Goal: Task Accomplishment & Management: Use online tool/utility

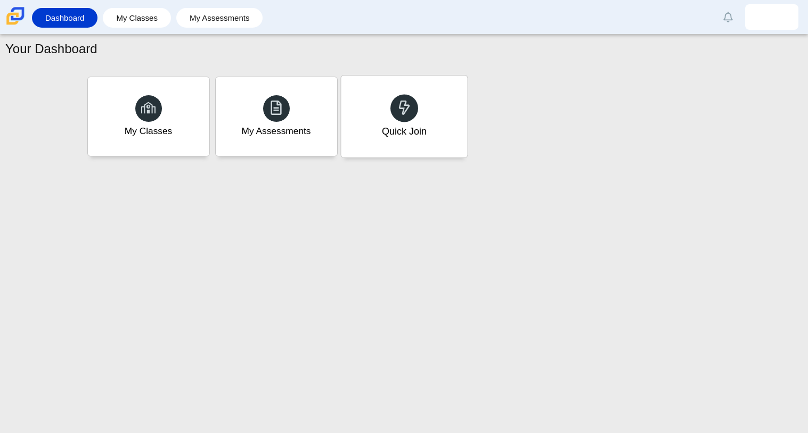
click at [396, 119] on div at bounding box center [404, 108] width 28 height 28
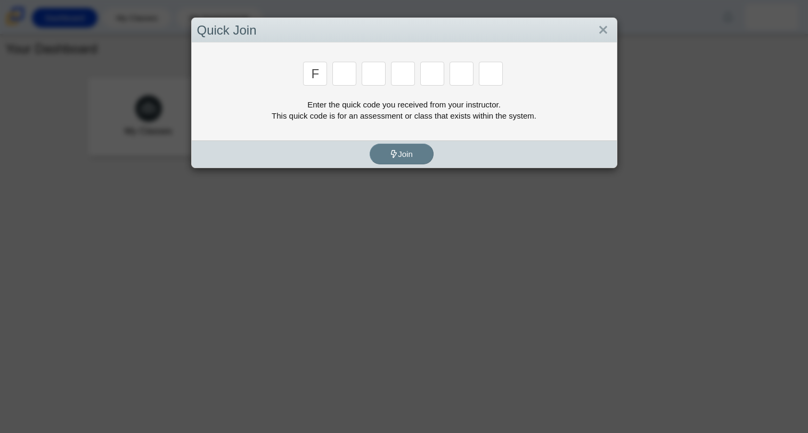
type input "f"
type input "7"
type input "m"
type input "c"
type input "h"
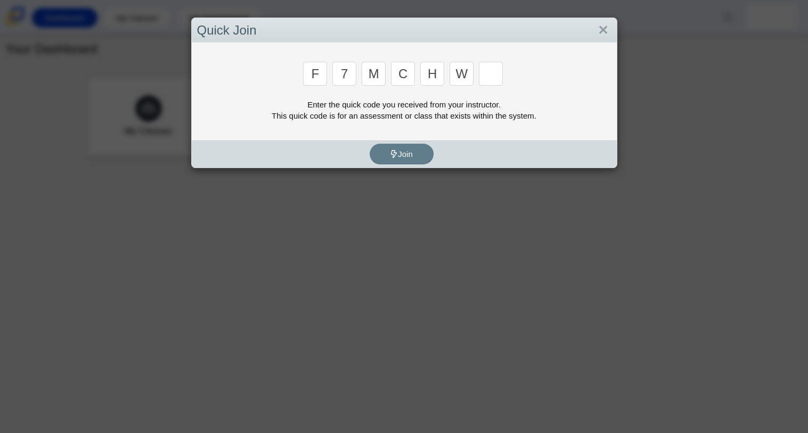
type input "w"
type input "k"
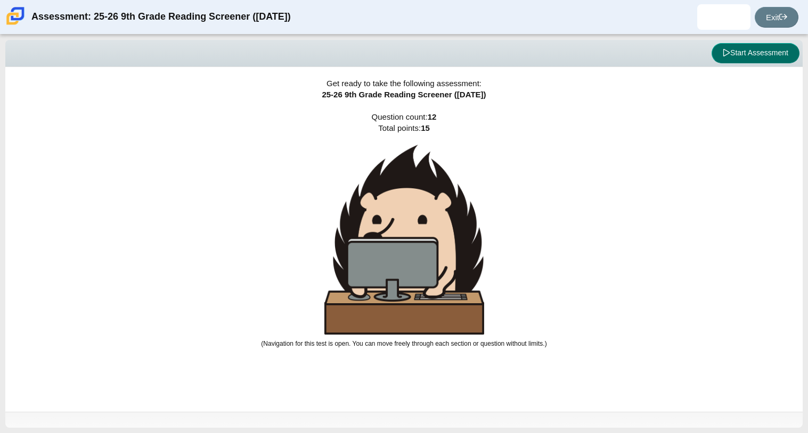
click at [732, 50] on button "Start Assessment" at bounding box center [755, 53] width 88 height 20
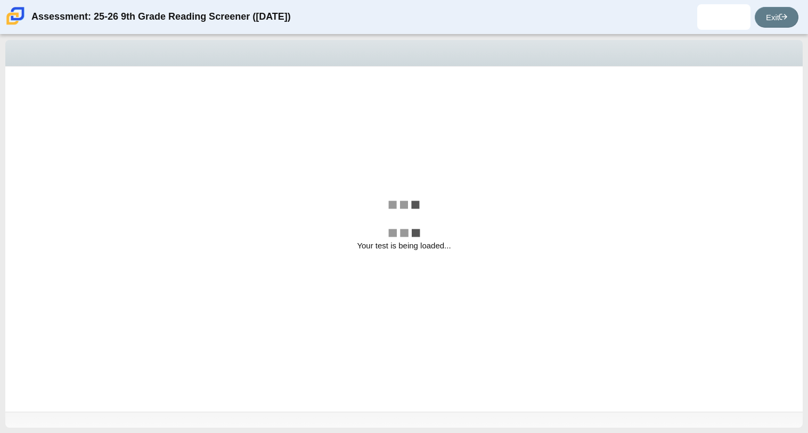
select select "ccc5b315-3c7c-471c-bf90-f22c8299c798"
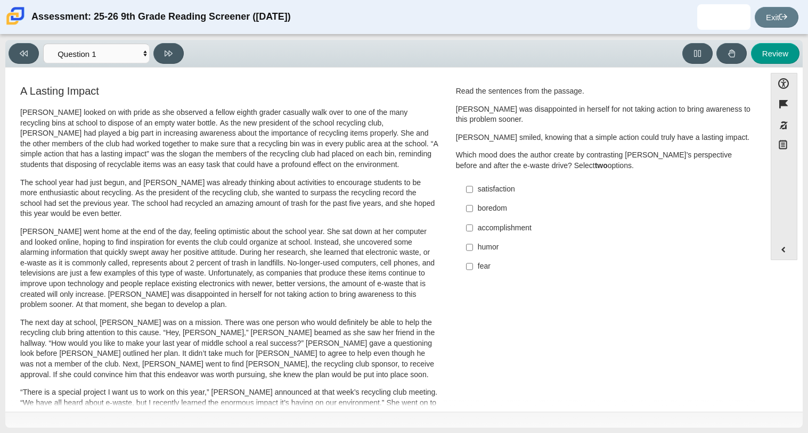
click at [548, 233] on div "accomplishment" at bounding box center [612, 228] width 269 height 11
click at [473, 233] on input "accomplishment accomplishment" at bounding box center [469, 227] width 7 height 19
checkbox input "true"
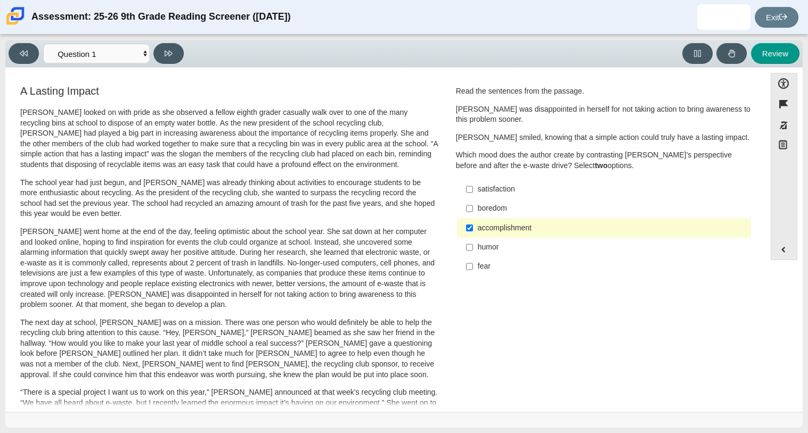
click at [577, 190] on div "satisfaction" at bounding box center [612, 189] width 269 height 11
click at [473, 190] on input "satisfaction satisfaction" at bounding box center [469, 189] width 7 height 19
checkbox input "true"
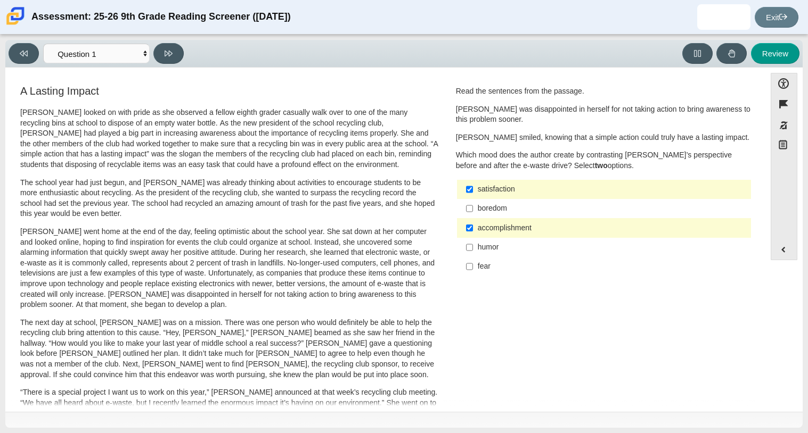
click at [561, 232] on div "accomplishment" at bounding box center [612, 228] width 269 height 11
click at [473, 232] on input "accomplishment accomplishment" at bounding box center [469, 227] width 7 height 19
checkbox input "false"
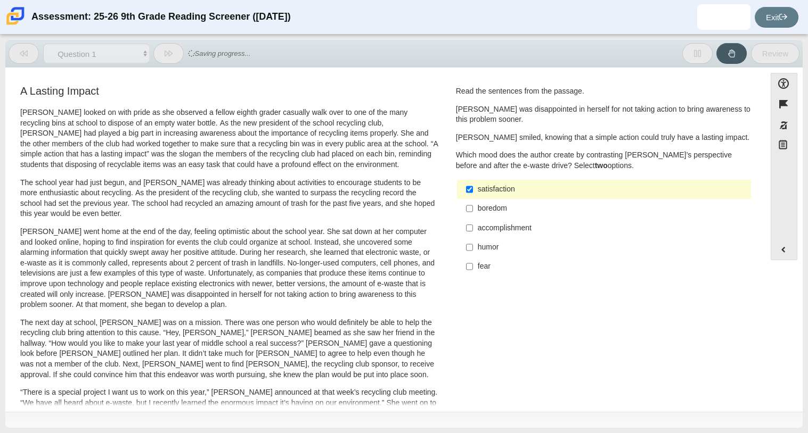
click at [544, 249] on div "humor" at bounding box center [612, 247] width 269 height 11
click at [473, 249] on input "humor humor" at bounding box center [469, 247] width 7 height 19
checkbox input "true"
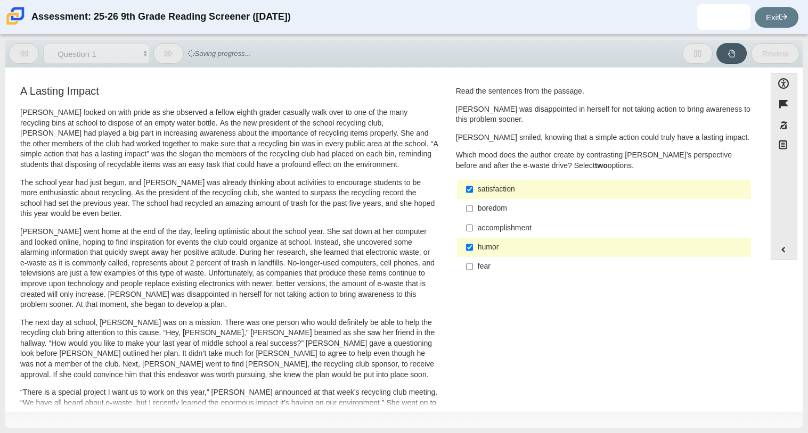
click at [554, 307] on div "A Lasting Impact Scarlett looked on with pride as she observed a fellow eighth …" at bounding box center [385, 384] width 749 height 600
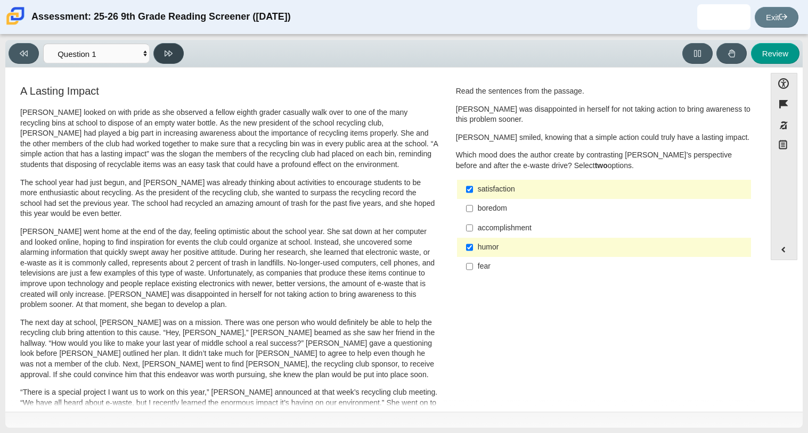
click at [175, 54] on button at bounding box center [168, 53] width 30 height 21
select select "0ff64528-ffd7-428d-b192-babfaadd44e8"
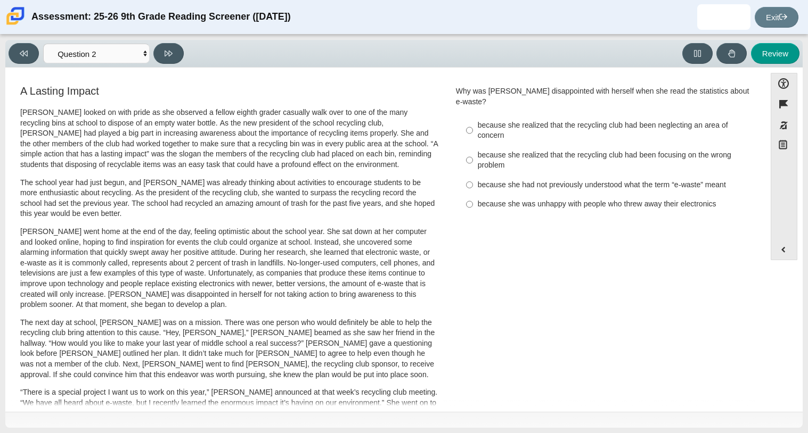
click at [483, 150] on div "because she realized that the recycling club had been focusing on the wrong pro…" at bounding box center [612, 160] width 269 height 21
click at [473, 145] on input "because she realized that the recycling club had been focusing on the wrong pro…" at bounding box center [469, 160] width 7 height 30
radio input "true"
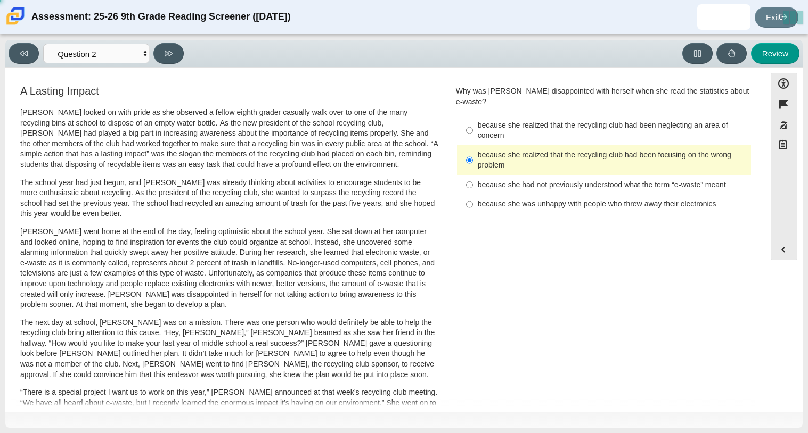
click at [519, 260] on div "A Lasting Impact Scarlett looked on with pride as she observed a fellow eighth …" at bounding box center [385, 384] width 749 height 600
click at [173, 59] on button at bounding box center [168, 53] width 30 height 21
select select "7ce3d843-6974-4858-901c-1ff39630e843"
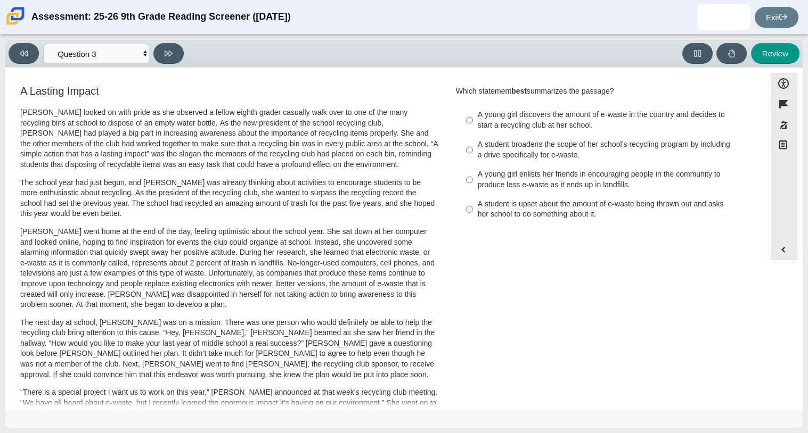
click at [520, 112] on div "A young girl discovers the amount of e-waste in the country and decides to star…" at bounding box center [612, 120] width 269 height 21
click at [473, 112] on input "A young girl discovers the amount of e-waste in the country and decides to star…" at bounding box center [469, 120] width 7 height 30
radio input "true"
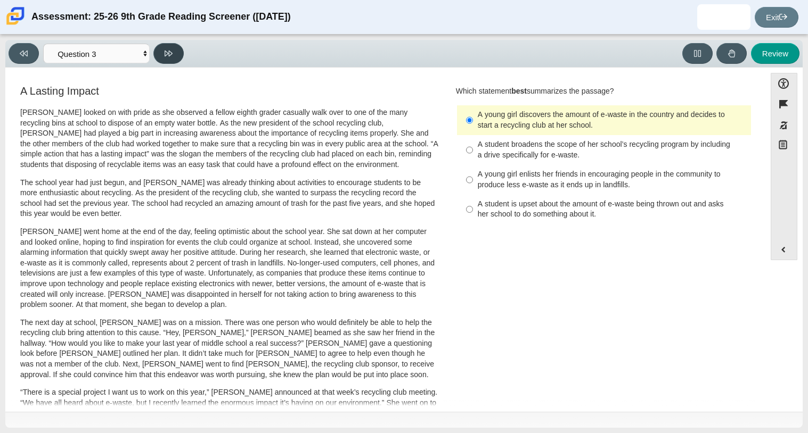
click at [173, 53] on button at bounding box center [168, 53] width 30 height 21
select select "ca9ea0f1-49c5-4bd1-83b0-472c18652b42"
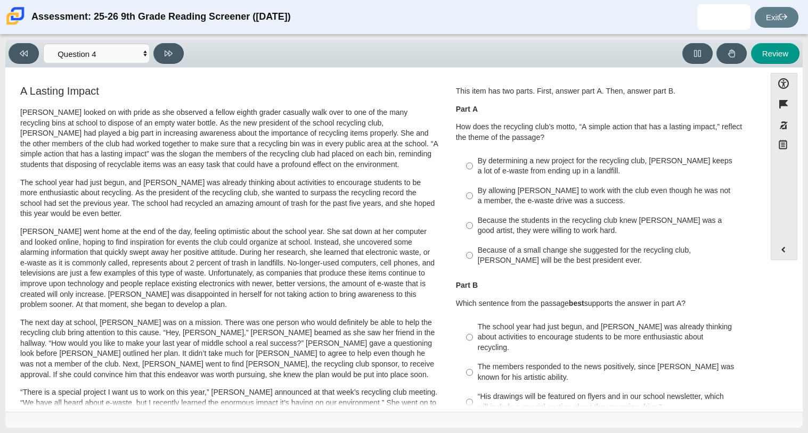
click at [519, 169] on div "By determining a new project for the recycling club, Scarlett keeps a lot of e-…" at bounding box center [612, 166] width 269 height 21
click at [473, 169] on input "By determining a new project for the recycling club, Scarlett keeps a lot of e-…" at bounding box center [469, 166] width 7 height 30
radio input "true"
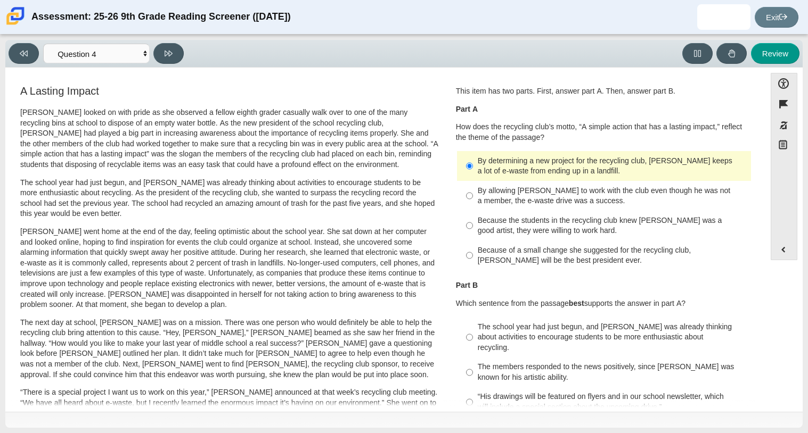
click at [570, 331] on div "The school year had just begun, and Scarlett was already thinking about activit…" at bounding box center [612, 337] width 269 height 31
click at [473, 331] on input "The school year had just begun, and Scarlett was already thinking about activit…" at bounding box center [469, 337] width 7 height 40
radio input "true"
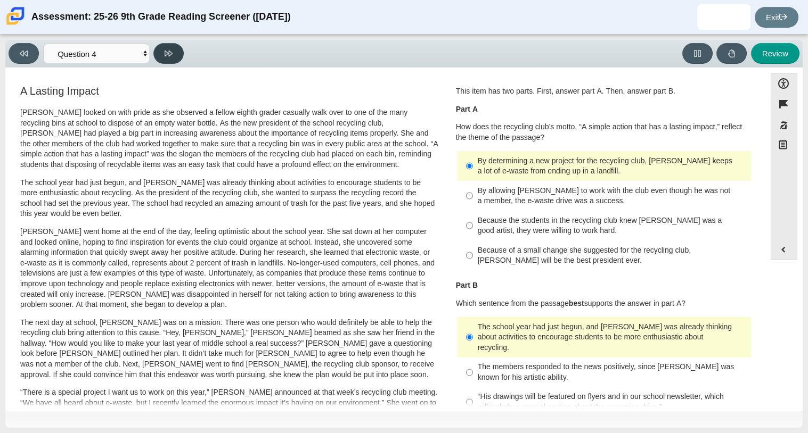
click at [181, 54] on button at bounding box center [168, 53] width 30 height 21
select select "e41f1a79-e29f-4095-8030-a53364015bed"
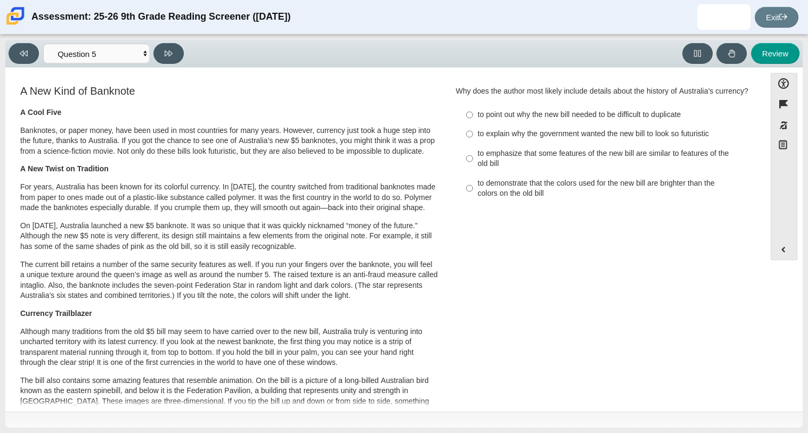
click at [553, 120] on div "to point out why the new bill needed to be difficult to duplicate" at bounding box center [612, 115] width 269 height 11
click at [473, 124] on input "to point out why the new bill needed to be difficult to duplicate to point out …" at bounding box center [469, 114] width 7 height 19
radio input "true"
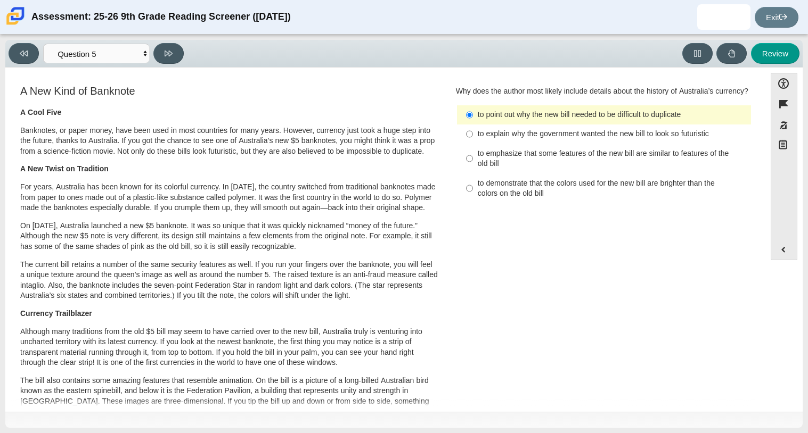
click at [521, 140] on div "to explain why the government wanted the new bill to look so futuristic" at bounding box center [612, 134] width 269 height 11
click at [473, 144] on input "to explain why the government wanted the new bill to look so futuristic to expl…" at bounding box center [469, 134] width 7 height 19
radio input "true"
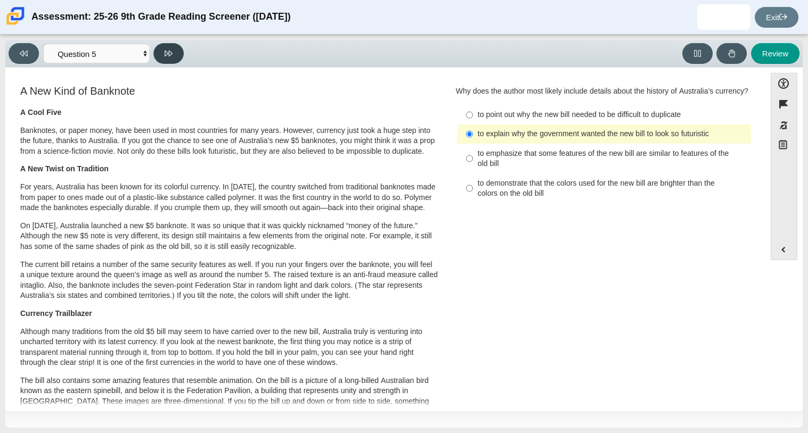
click at [173, 46] on button at bounding box center [168, 53] width 30 height 21
select select "69146e31-7b3d-4a3e-9ce6-f30c24342ae0"
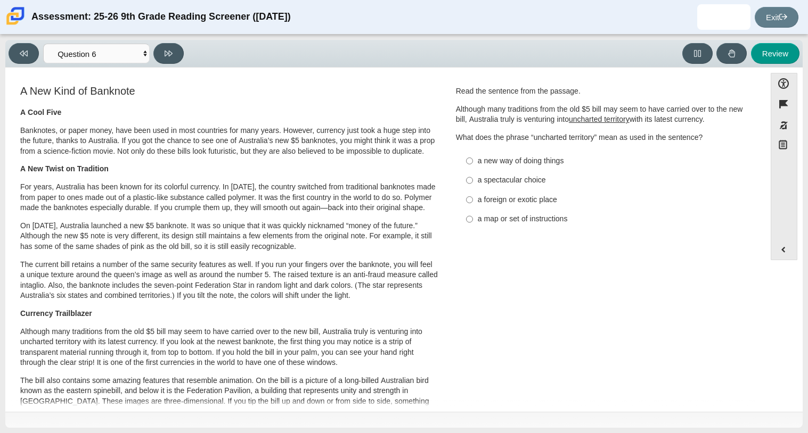
click at [522, 158] on div "a new way of doing things" at bounding box center [612, 161] width 269 height 11
click at [473, 158] on input "a new way of doing things a new way of doing things" at bounding box center [469, 160] width 7 height 19
radio input "true"
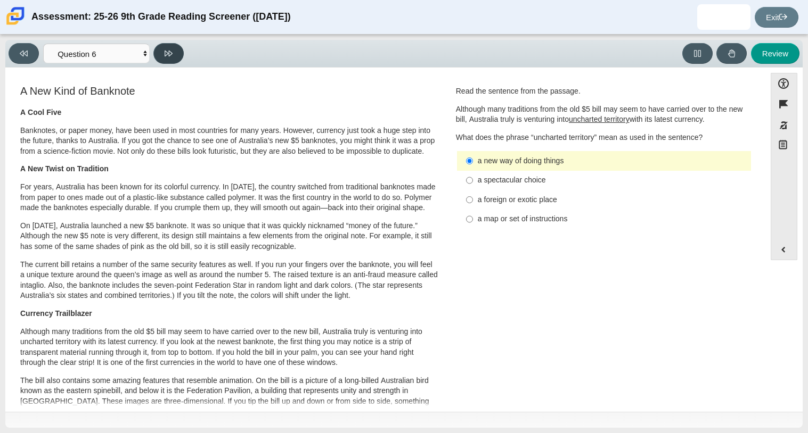
click at [172, 55] on icon at bounding box center [169, 54] width 8 height 8
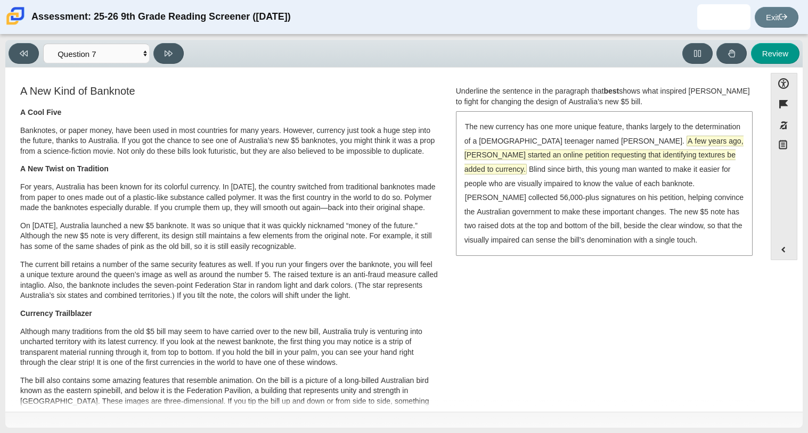
click at [624, 150] on span "A few years ago, McLeod started an online petition requesting that identifying …" at bounding box center [603, 155] width 279 height 38
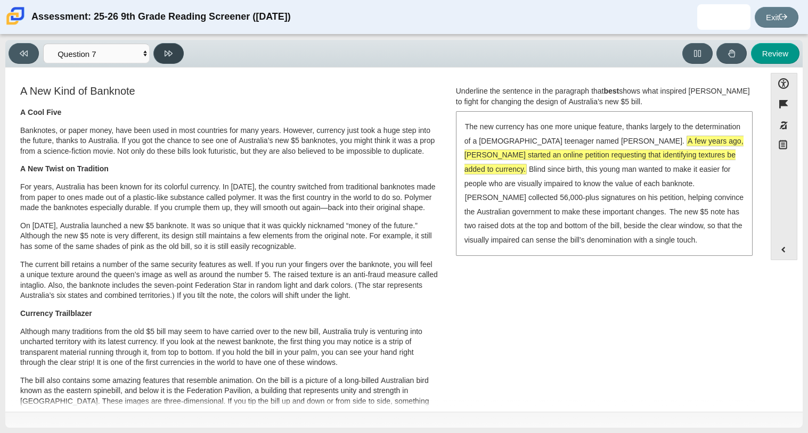
click at [170, 54] on icon at bounding box center [169, 54] width 8 height 8
select select "ea8338c2-a6a3-418e-a305-2b963b54a290"
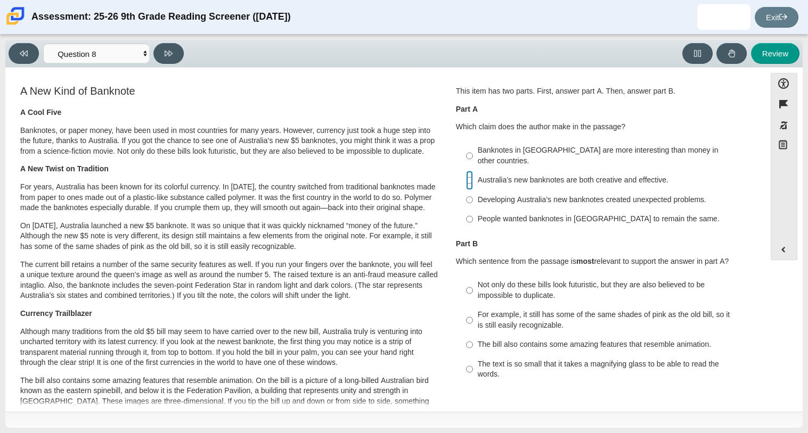
click at [466, 173] on input "Australia’s new banknotes are both creative and effective. Australia’s new bank…" at bounding box center [469, 180] width 7 height 19
radio input "true"
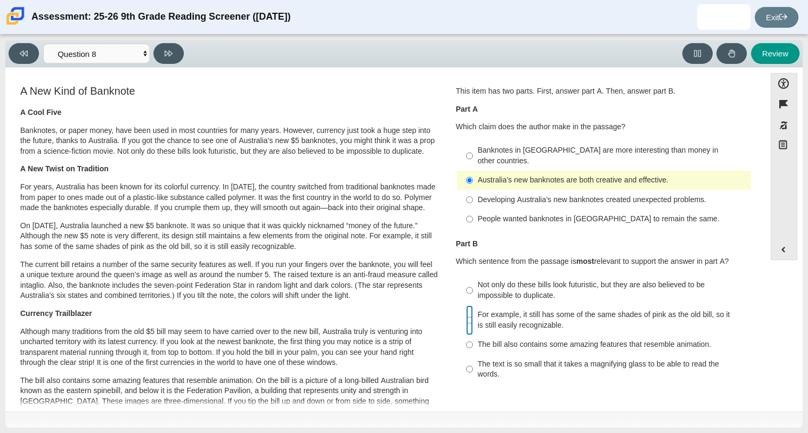
click at [466, 309] on input "For example, it still has some of the same shades of pink as the old bill, so i…" at bounding box center [469, 321] width 7 height 30
radio input "true"
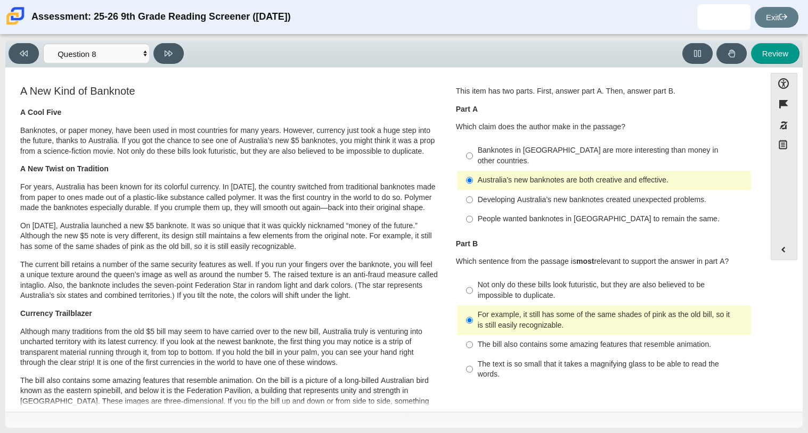
click at [336, 252] on p "On September 1, 2016, Australia launched a new $5 banknote. It was so unique th…" at bounding box center [229, 236] width 418 height 31
click at [170, 59] on button at bounding box center [168, 53] width 30 height 21
select select "89f058d6-b15c-4ef5-a4b3-fdaffb8868b6"
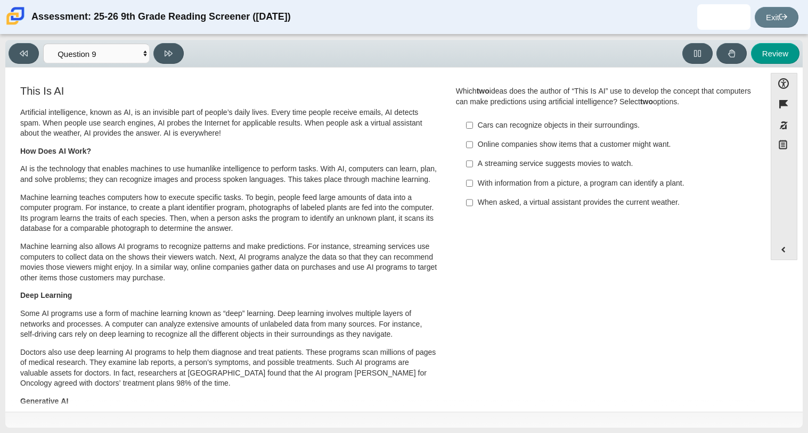
click at [499, 161] on div "A streaming service suggests movies to watch." at bounding box center [612, 164] width 269 height 11
click at [473, 161] on input "A streaming service suggests movies to watch. A streaming service suggests movi…" at bounding box center [469, 163] width 7 height 19
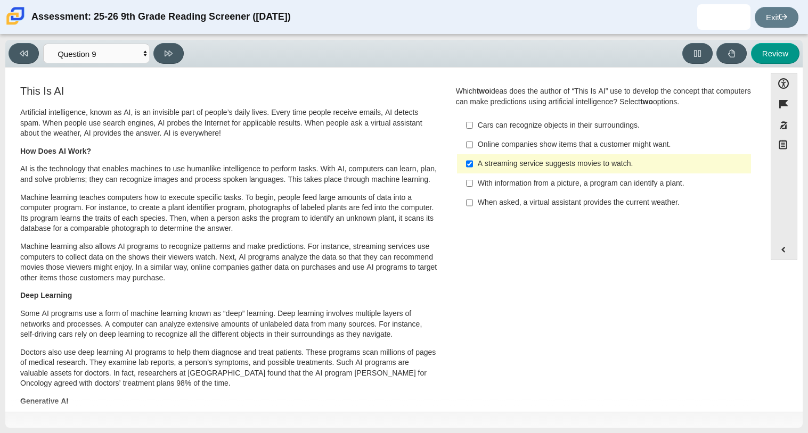
click at [498, 166] on div "A streaming service suggests movies to watch." at bounding box center [612, 164] width 269 height 11
click at [473, 166] on input "A streaming service suggests movies to watch. A streaming service suggests movi…" at bounding box center [469, 163] width 7 height 19
checkbox input "false"
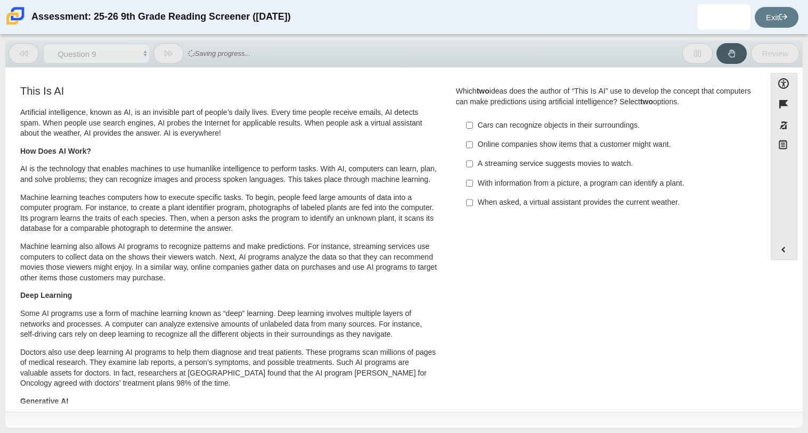
click at [505, 182] on div "With information from a picture, a program can identify a plant." at bounding box center [612, 183] width 269 height 11
click at [473, 182] on input "With information from a picture, a program can identify a plant. With informati…" at bounding box center [469, 183] width 7 height 19
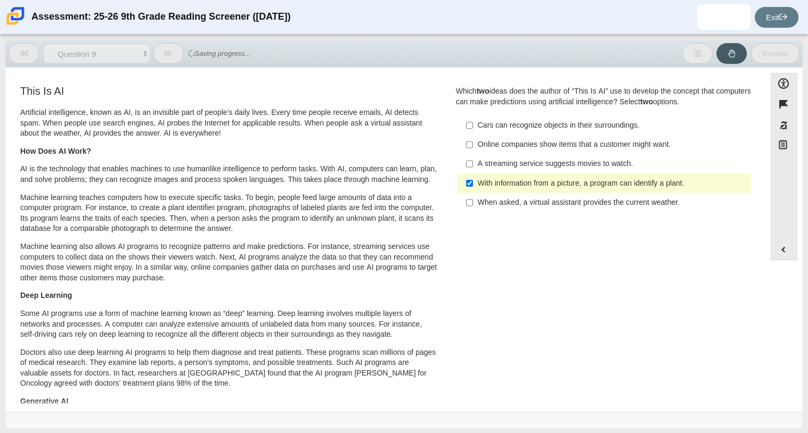
click at [510, 183] on div "With information from a picture, a program can identify a plant." at bounding box center [612, 183] width 269 height 11
click at [473, 183] on input "With information from a picture, a program can identify a plant. With informati…" at bounding box center [469, 183] width 7 height 19
checkbox input "false"
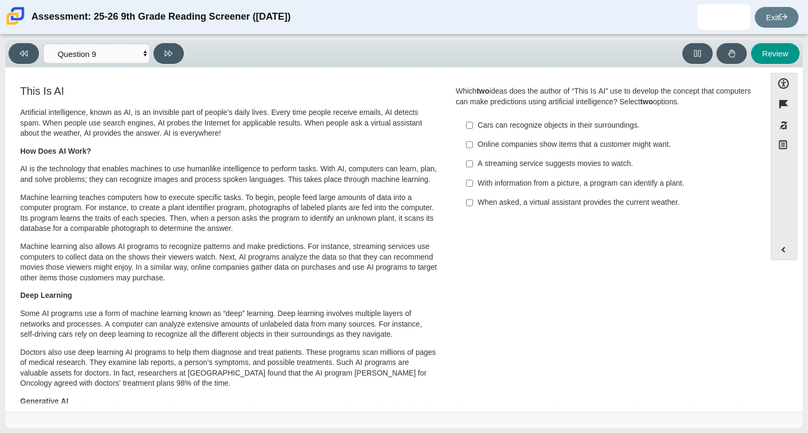
click at [504, 200] on div "When asked, a virtual assistant provides the current weather." at bounding box center [612, 203] width 269 height 11
click at [473, 200] on input "When asked, a virtual assistant provides the current weather. When asked, a vir…" at bounding box center [469, 202] width 7 height 19
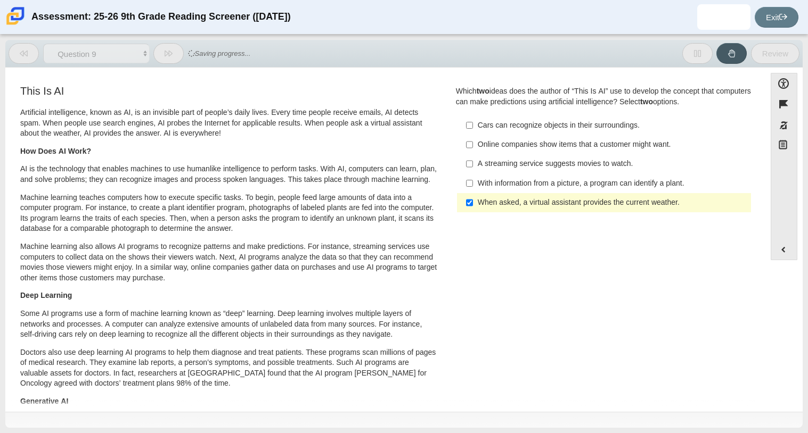
click at [504, 200] on div "When asked, a virtual assistant provides the current weather." at bounding box center [612, 203] width 269 height 11
click at [473, 200] on input "When asked, a virtual assistant provides the current weather. When asked, a vir…" at bounding box center [469, 202] width 7 height 19
checkbox input "false"
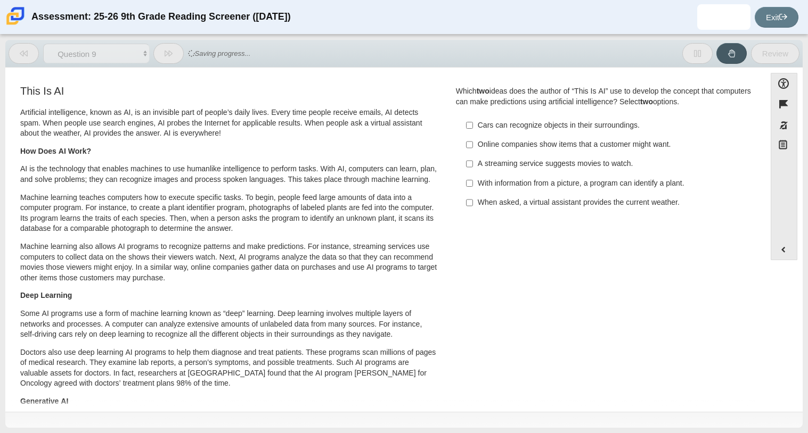
click at [501, 130] on div "Cars can recognize objects in their surroundings." at bounding box center [612, 125] width 269 height 11
click at [473, 130] on input "Cars can recognize objects in their surroundings. Cars can recognize objects in…" at bounding box center [469, 125] width 7 height 19
checkbox input "true"
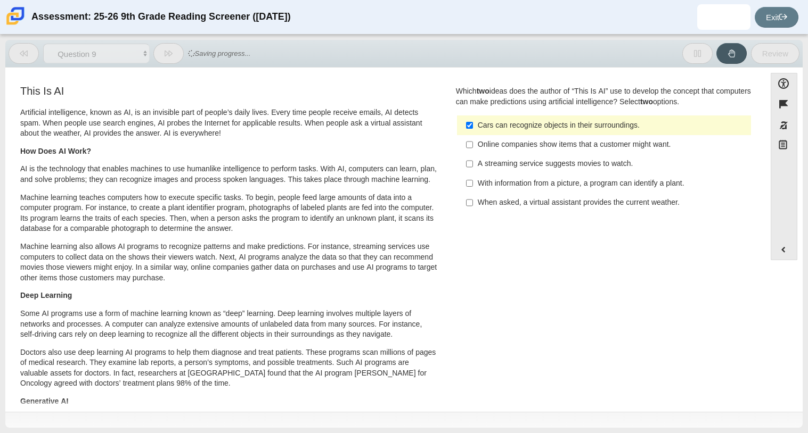
click at [503, 140] on div "Online companies show items that a customer might want." at bounding box center [612, 145] width 269 height 11
click at [473, 140] on input "Online companies show items that a customer might want. Online companies show i…" at bounding box center [469, 144] width 7 height 19
checkbox input "true"
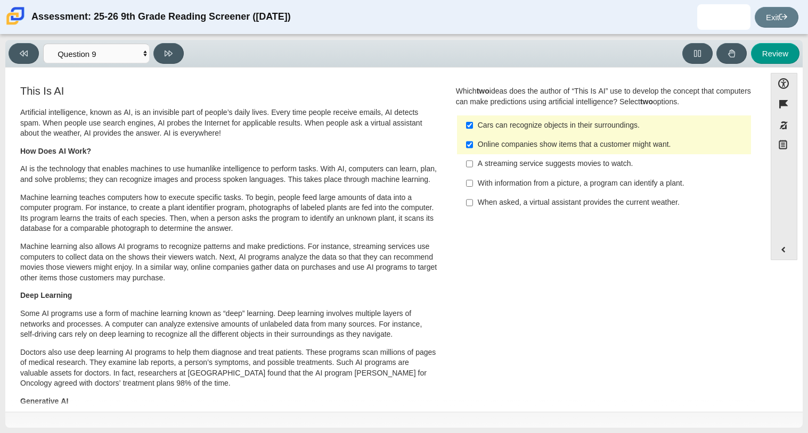
click at [379, 86] on h3 "This Is AI" at bounding box center [229, 91] width 418 height 12
click at [169, 57] on icon at bounding box center [169, 54] width 8 height 8
select select "cdf3c14e-a918-44d1-9b63-3db0fa81641e"
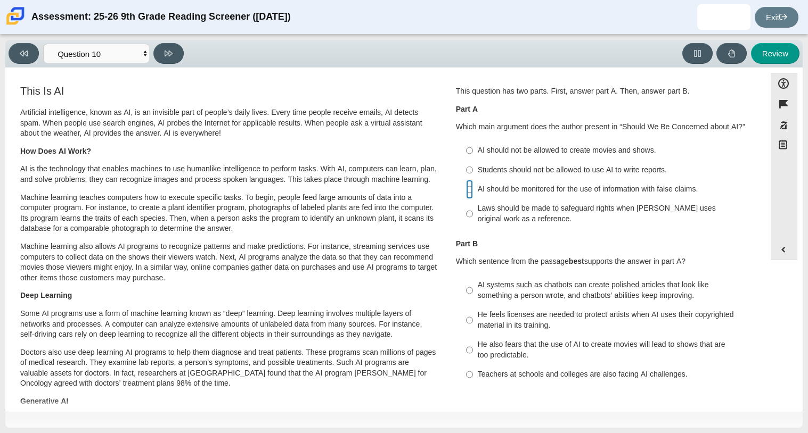
click at [468, 191] on input "AI should be monitored for the use of information with false claims. AI should …" at bounding box center [469, 189] width 7 height 19
radio input "true"
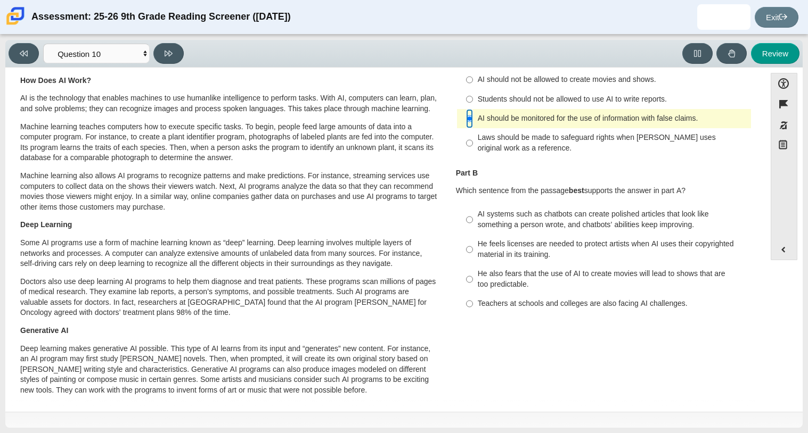
scroll to position [84, 0]
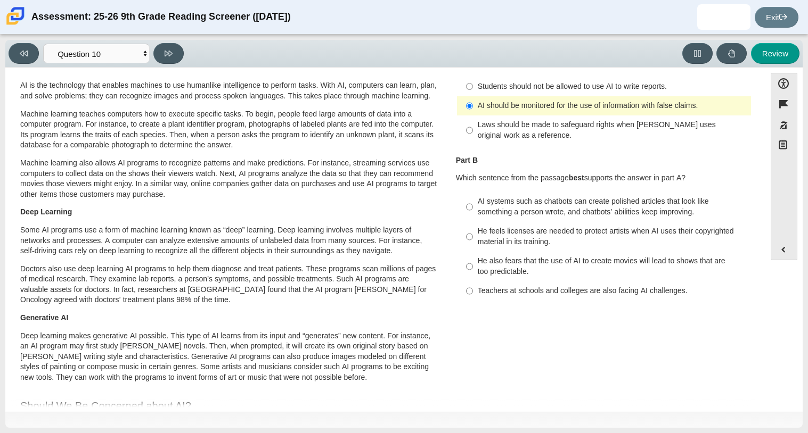
click at [526, 273] on div "He also fears that the use of AI to create movies will lead to shows that are t…" at bounding box center [612, 266] width 269 height 21
click at [473, 273] on input "He also fears that the use of AI to create movies will lead to shows that are t…" at bounding box center [469, 267] width 7 height 30
radio input "true"
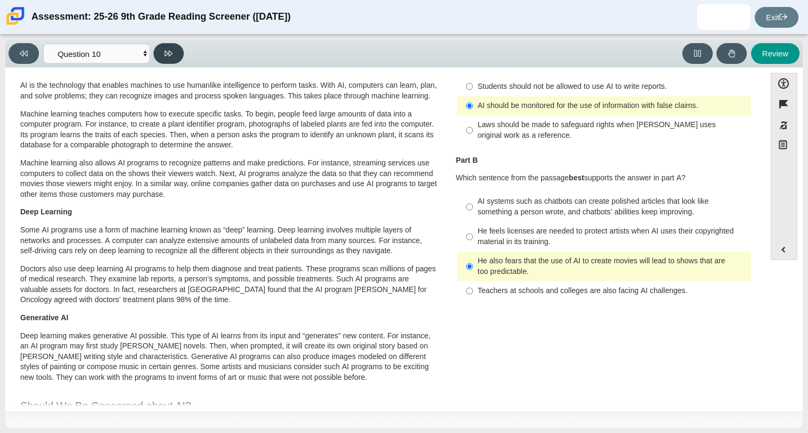
click at [171, 55] on icon at bounding box center [169, 54] width 8 height 8
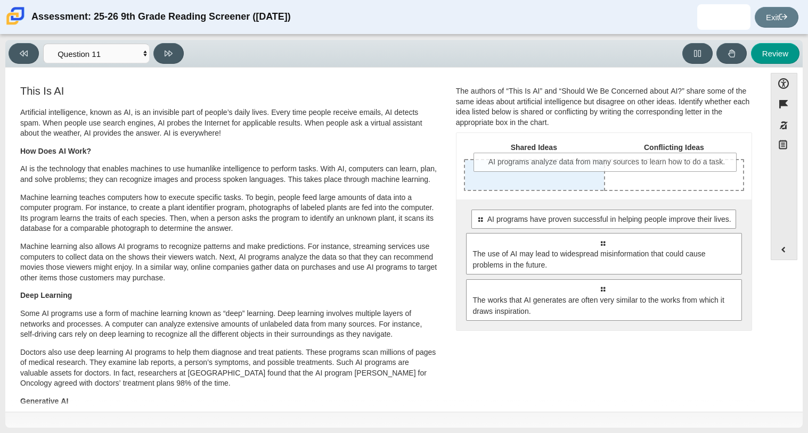
drag, startPoint x: 503, startPoint y: 245, endPoint x: 508, endPoint y: 163, distance: 82.1
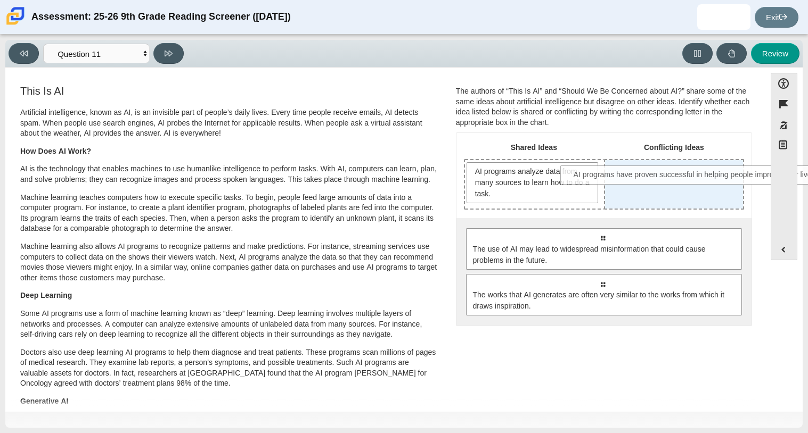
drag, startPoint x: 552, startPoint y: 231, endPoint x: 646, endPoint y: 168, distance: 113.0
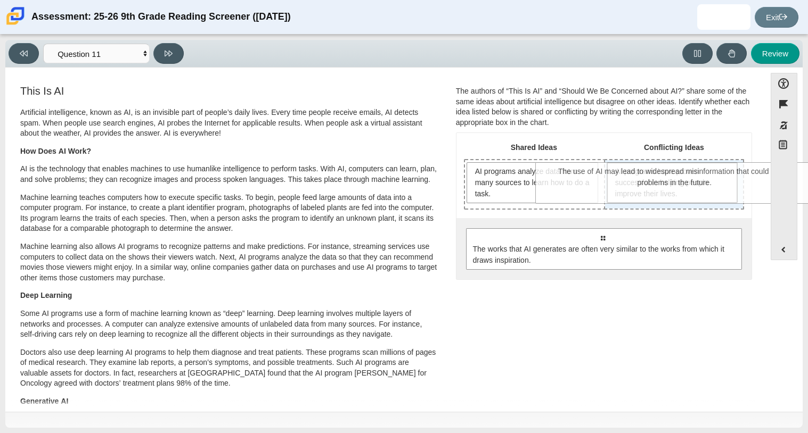
drag, startPoint x: 596, startPoint y: 263, endPoint x: 669, endPoint y: 197, distance: 97.7
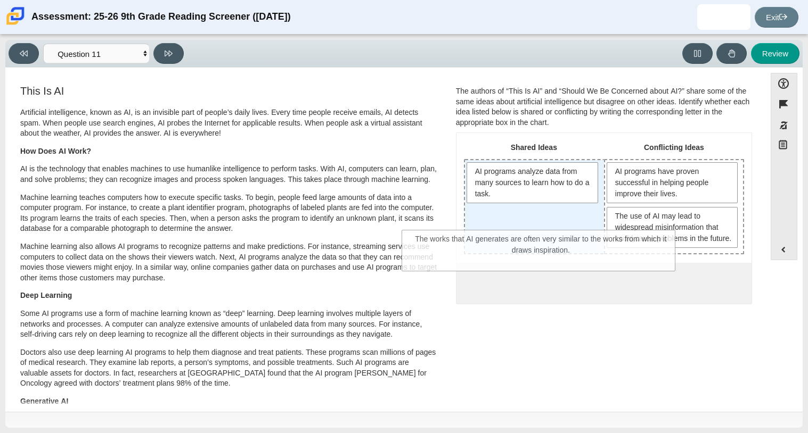
drag, startPoint x: 618, startPoint y: 312, endPoint x: 556, endPoint y: 258, distance: 82.7
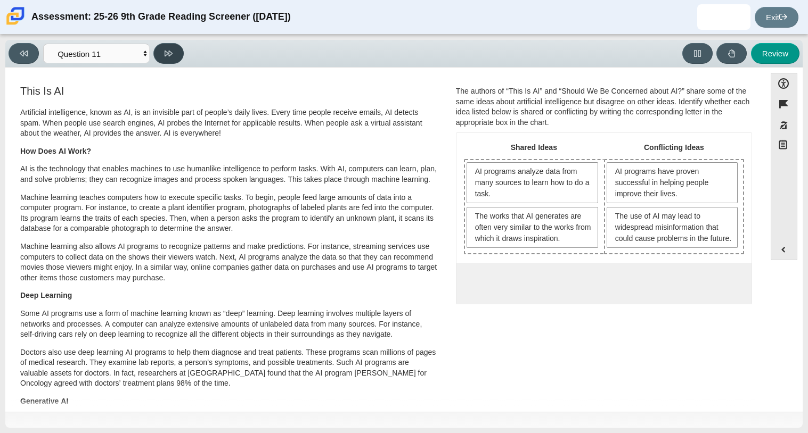
click at [176, 53] on button at bounding box center [168, 53] width 30 height 21
select select "c3effed4-44ce-4a19-bd96-1787f34e9b4c"
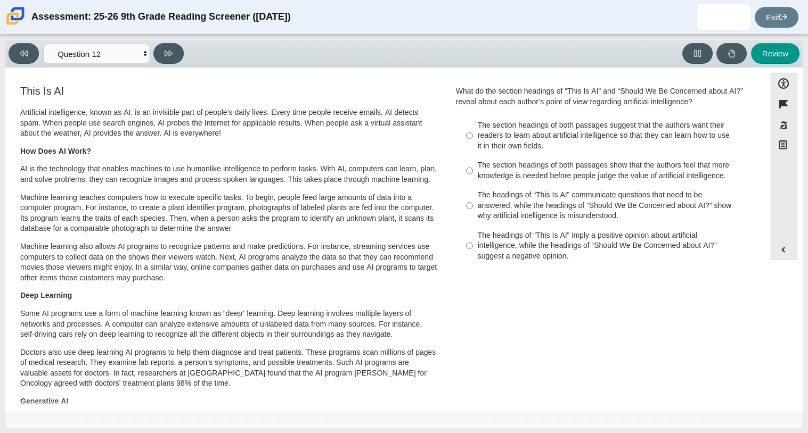
click at [539, 213] on div "The headings of “This Is AI” communicate questions that need to be answered, wh…" at bounding box center [612, 205] width 269 height 31
click at [473, 213] on input "The headings of “This Is AI” communicate questions that need to be answered, wh…" at bounding box center [469, 206] width 7 height 40
radio input "true"
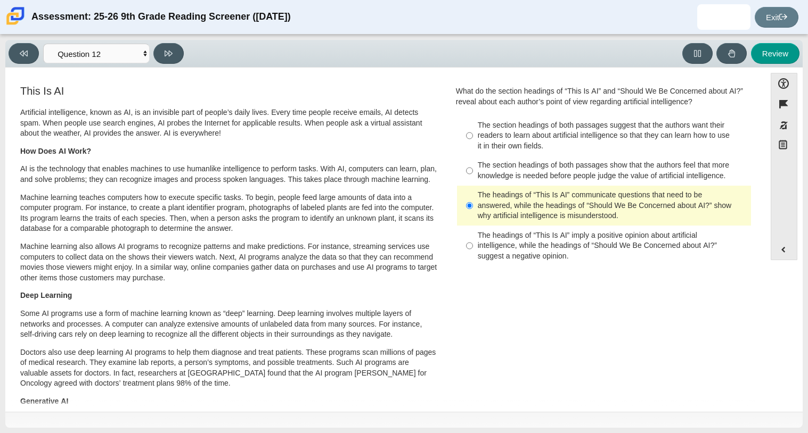
click at [26, 52] on icon at bounding box center [24, 54] width 8 height 8
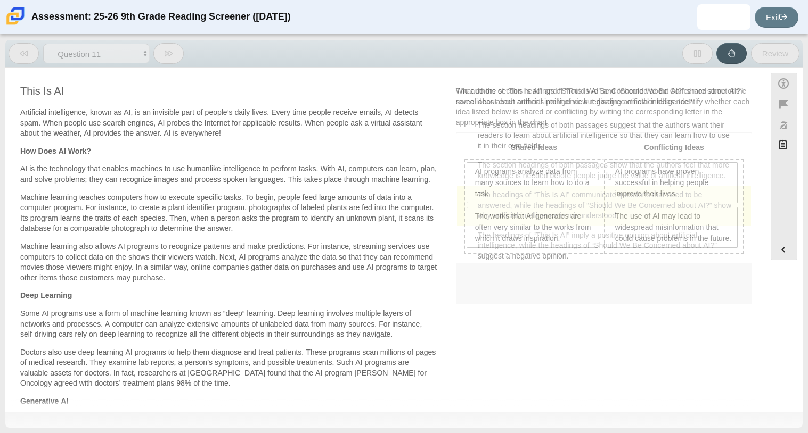
click at [26, 52] on icon at bounding box center [24, 54] width 8 height 8
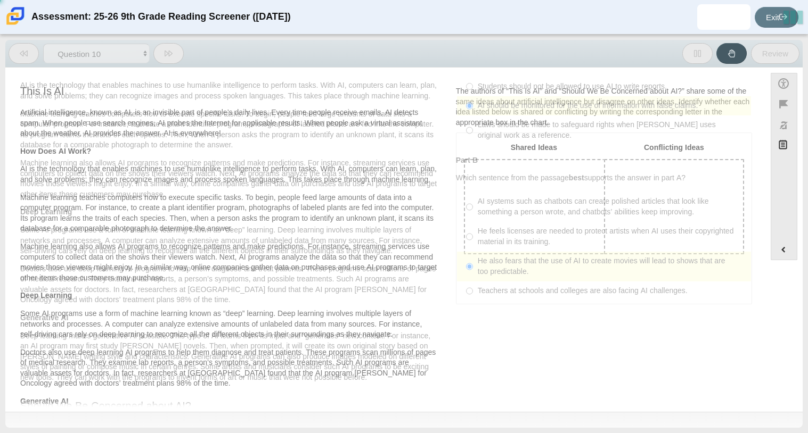
click at [26, 52] on icon at bounding box center [24, 54] width 8 height 8
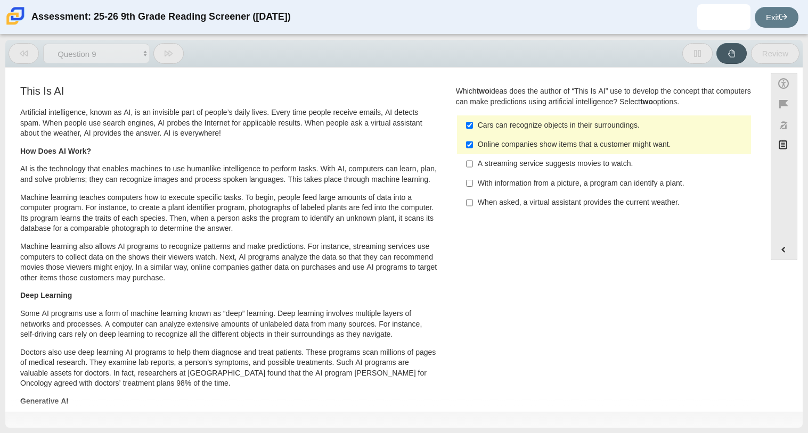
click at [26, 52] on icon at bounding box center [24, 54] width 8 height 8
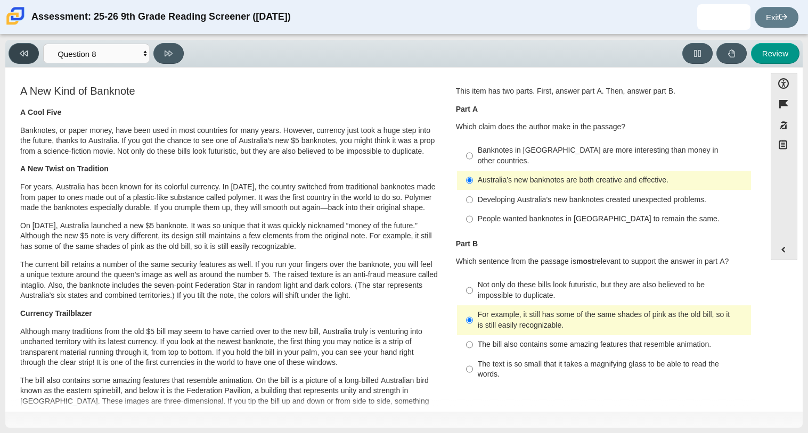
click at [26, 52] on icon at bounding box center [24, 54] width 8 height 8
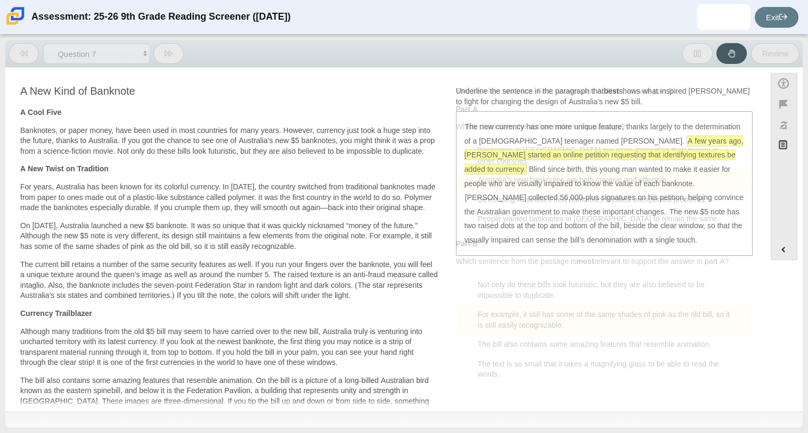
click at [26, 52] on icon at bounding box center [24, 54] width 8 height 8
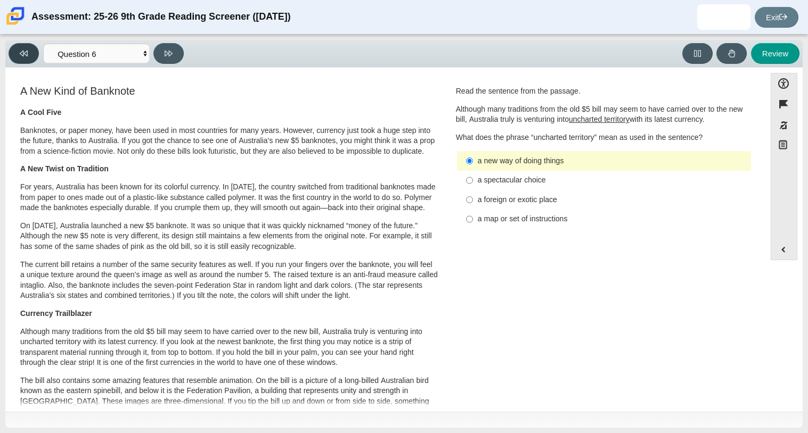
click at [26, 52] on icon at bounding box center [24, 54] width 8 height 8
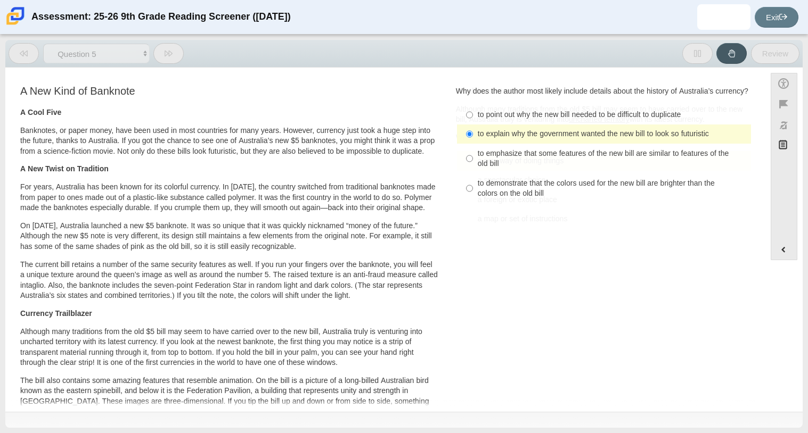
click at [26, 52] on icon at bounding box center [24, 54] width 8 height 8
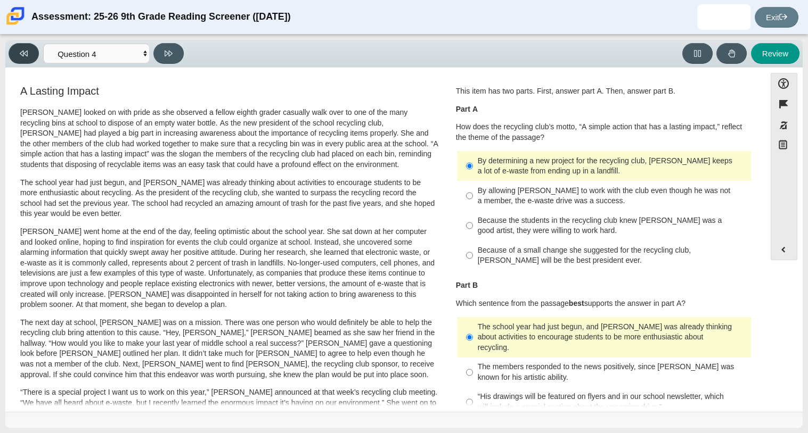
click at [26, 52] on icon at bounding box center [24, 54] width 8 height 8
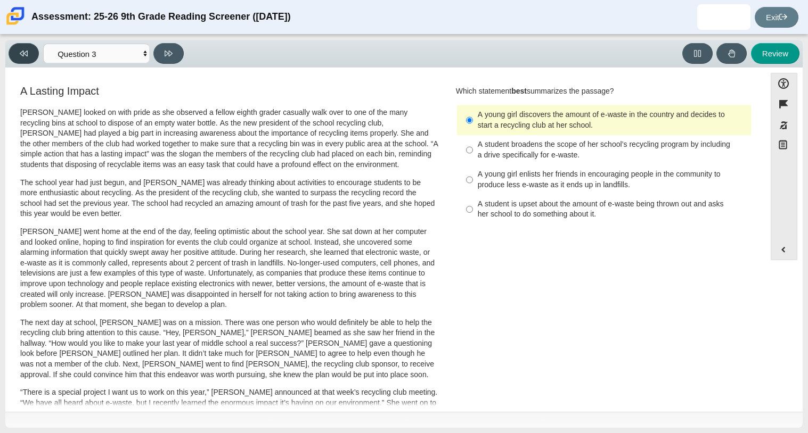
click at [28, 53] on button at bounding box center [24, 53] width 30 height 21
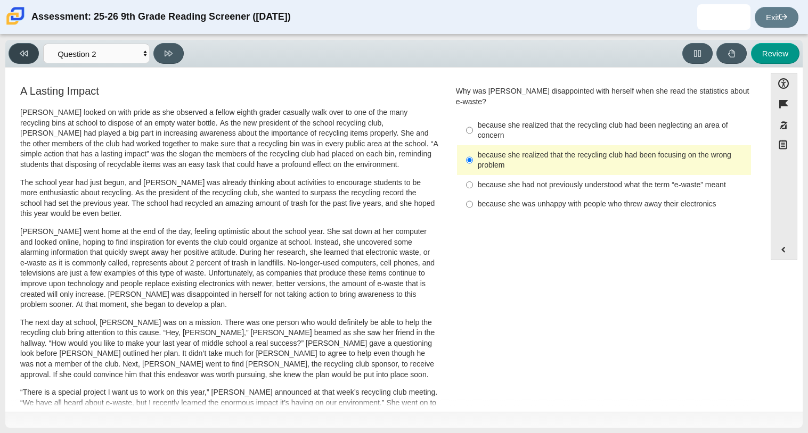
click at [28, 53] on button at bounding box center [24, 53] width 30 height 21
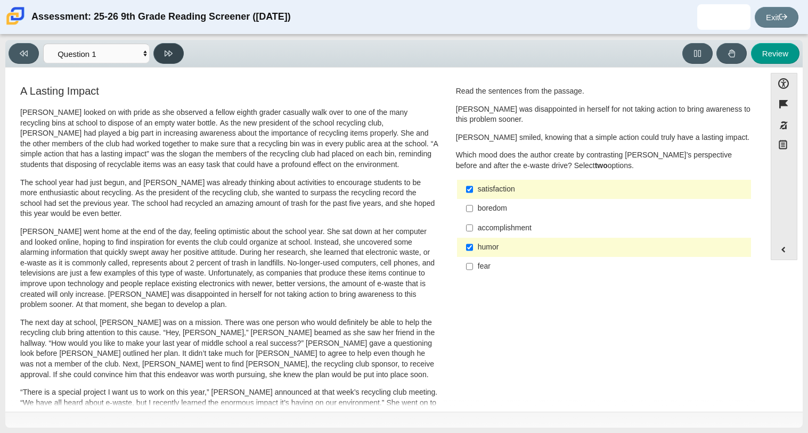
click at [173, 52] on button at bounding box center [168, 53] width 30 height 21
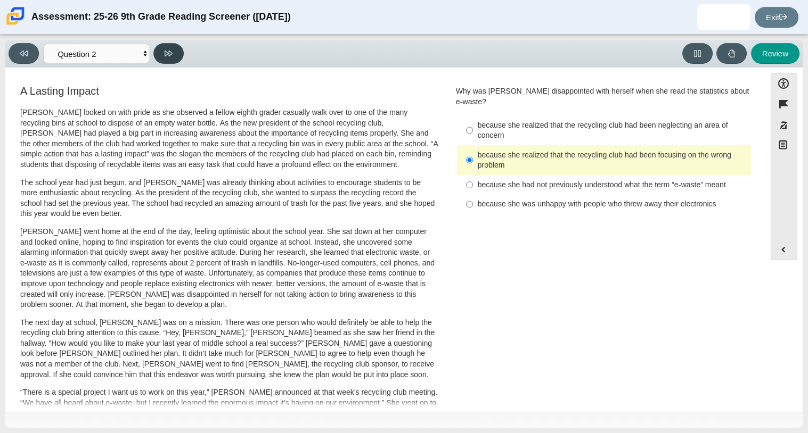
click at [167, 62] on button at bounding box center [168, 53] width 30 height 21
select select "7ce3d843-6974-4858-901c-1ff39630e843"
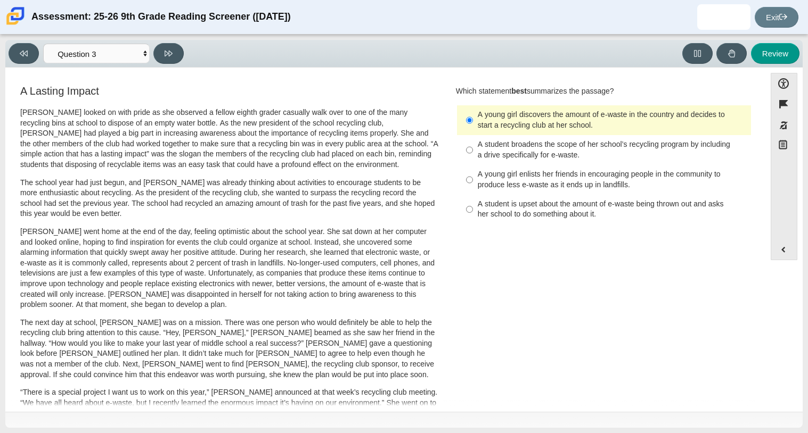
click at [501, 183] on div "A young girl enlists her friends in encouraging people in the community to prod…" at bounding box center [612, 179] width 269 height 21
click at [473, 183] on input "A young girl enlists her friends in encouraging people in the community to prod…" at bounding box center [469, 180] width 7 height 30
radio input "true"
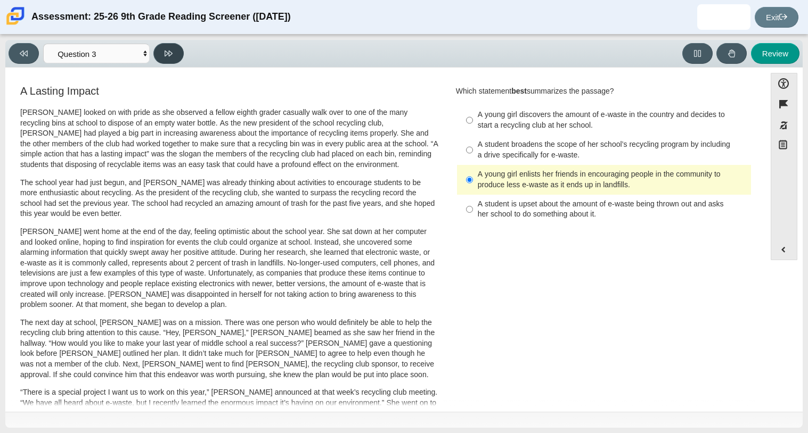
click at [166, 50] on icon at bounding box center [169, 54] width 8 height 8
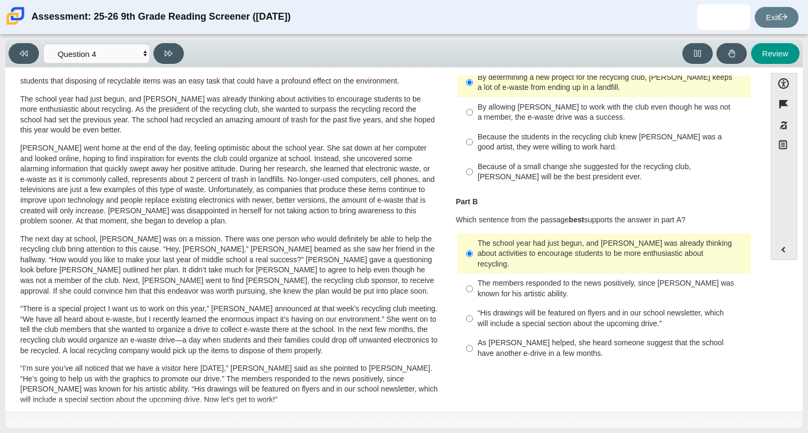
scroll to position [0, 0]
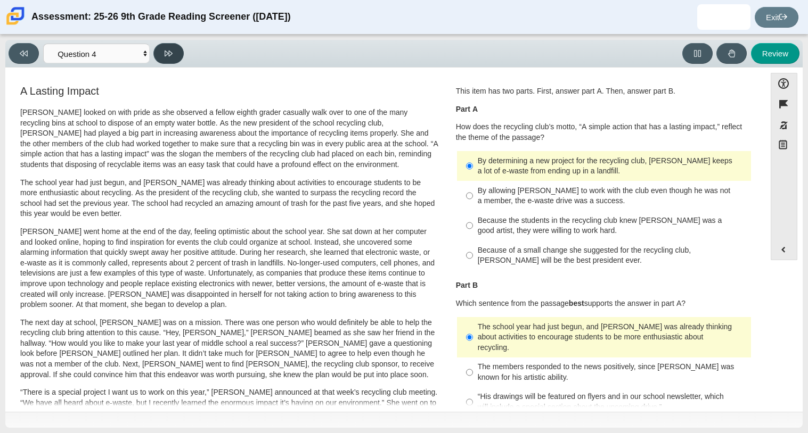
click at [169, 51] on icon at bounding box center [169, 54] width 8 height 6
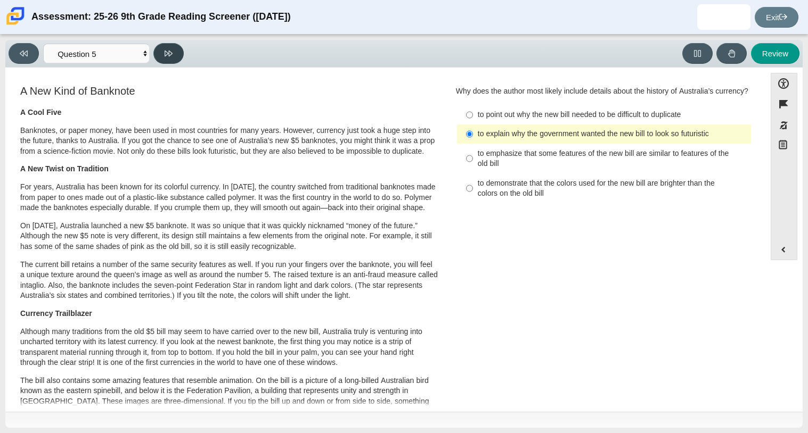
click at [171, 54] on icon at bounding box center [169, 54] width 8 height 8
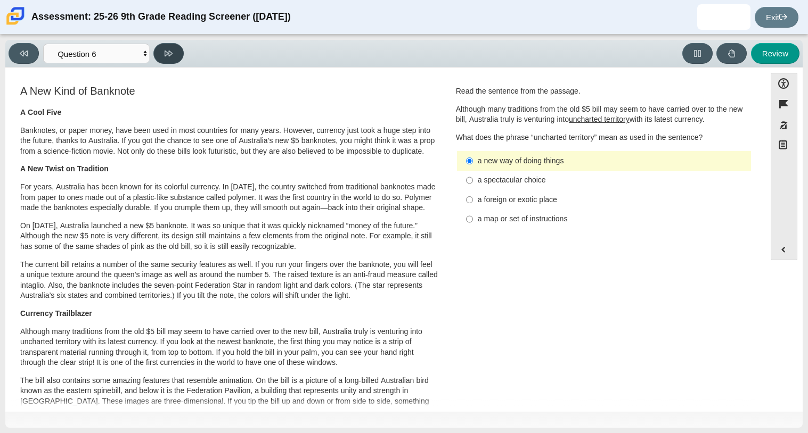
click at [171, 54] on icon at bounding box center [169, 54] width 8 height 8
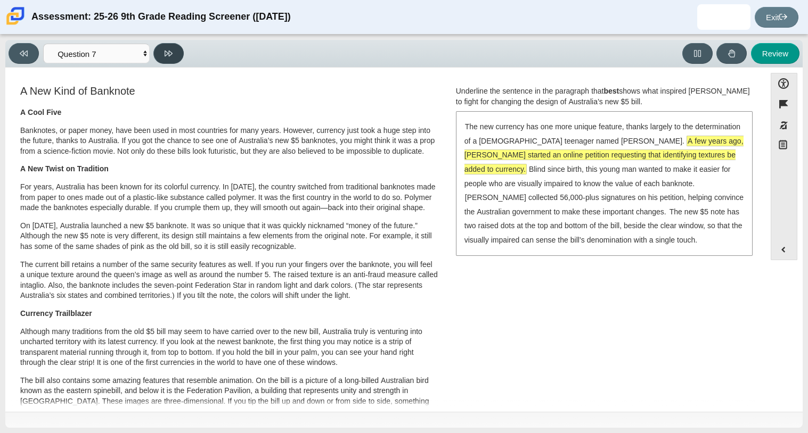
click at [178, 58] on button at bounding box center [168, 53] width 30 height 21
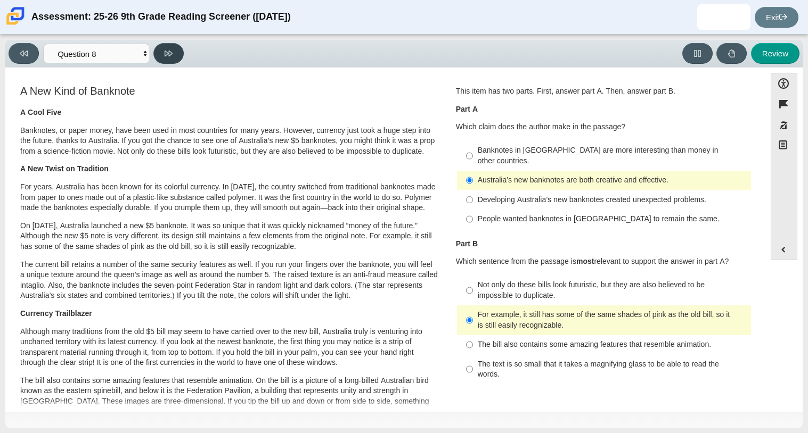
click at [178, 58] on button at bounding box center [168, 53] width 30 height 21
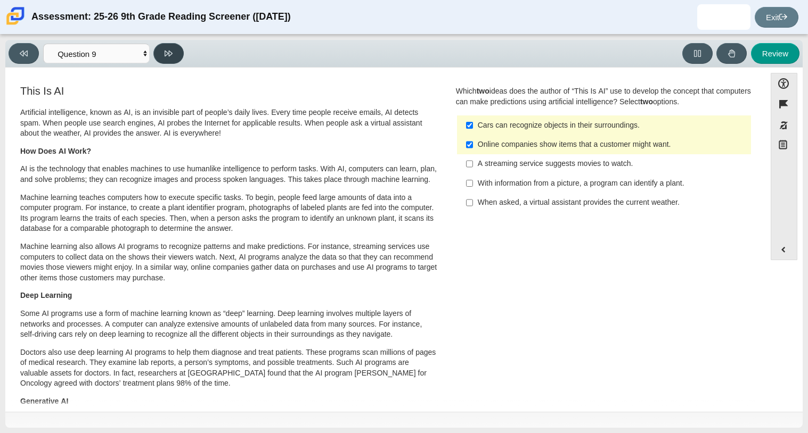
click at [178, 58] on button at bounding box center [168, 53] width 30 height 21
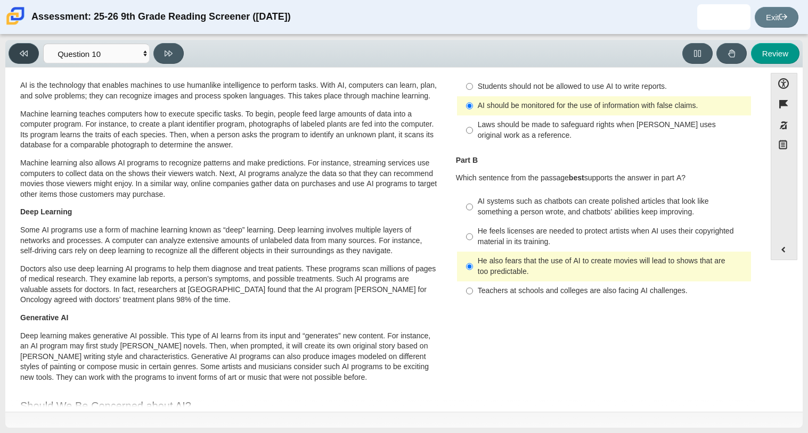
click at [32, 53] on button at bounding box center [24, 53] width 30 height 21
select select "89f058d6-b15c-4ef5-a4b3-fdaffb8868b6"
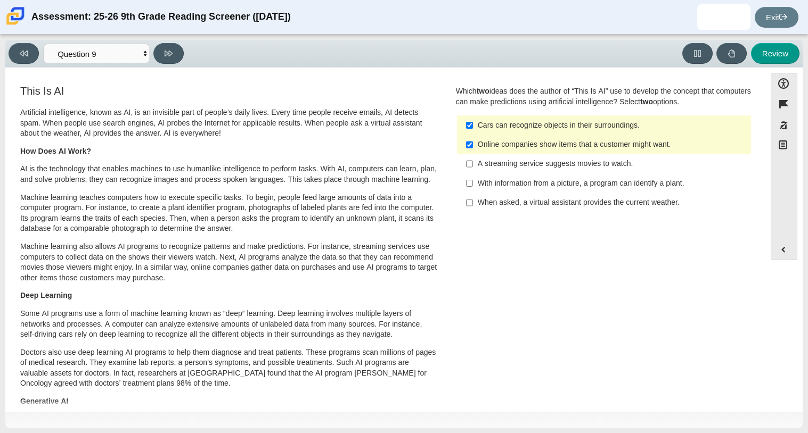
click at [568, 132] on label "Cars can recognize objects in their surroundings. Cars can recognize objects in…" at bounding box center [605, 125] width 292 height 19
click at [473, 132] on input "Cars can recognize objects in their surroundings. Cars can recognize objects in…" at bounding box center [469, 125] width 7 height 19
checkbox input "false"
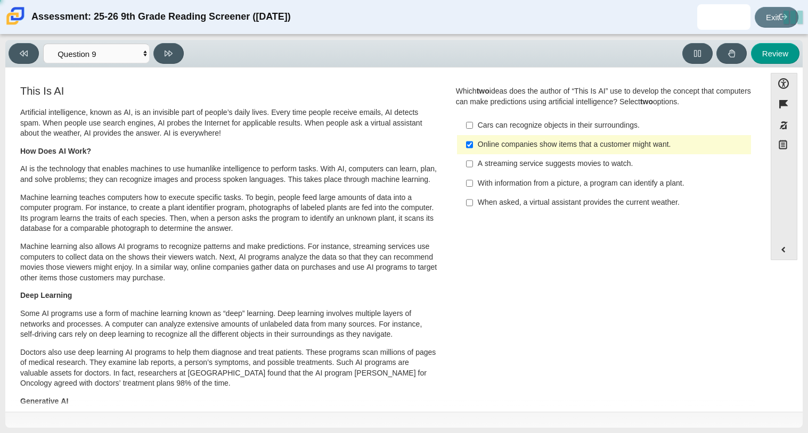
click at [573, 141] on div "Online companies show items that a customer might want." at bounding box center [612, 145] width 269 height 11
click at [473, 141] on input "Online companies show items that a customer might want. Online companies show i…" at bounding box center [469, 144] width 7 height 19
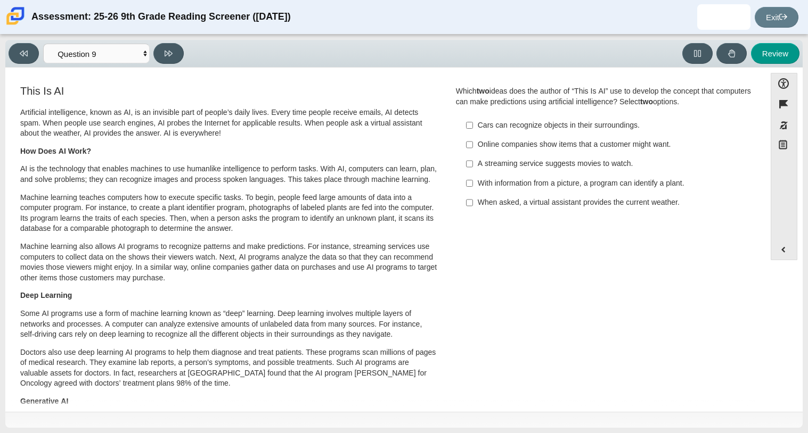
click at [569, 147] on div "Online companies show items that a customer might want." at bounding box center [612, 145] width 269 height 11
click at [473, 147] on input "Online companies show items that a customer might want. Online companies show i…" at bounding box center [469, 144] width 7 height 19
checkbox input "true"
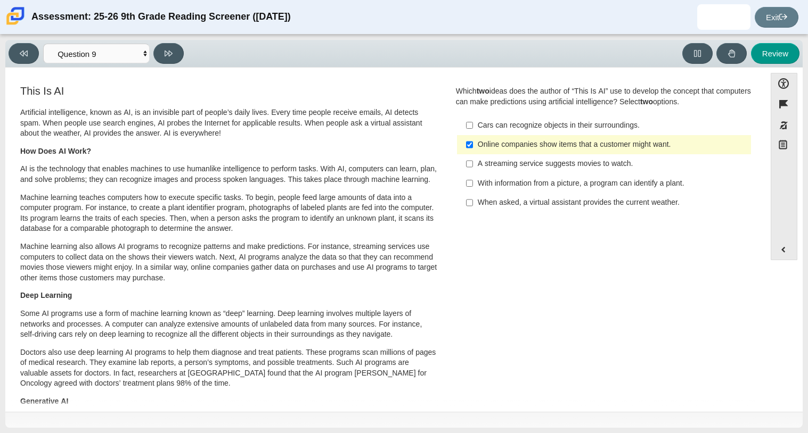
click at [586, 164] on div "A streaming service suggests movies to watch." at bounding box center [612, 164] width 269 height 11
click at [473, 164] on input "A streaming service suggests movies to watch. A streaming service suggests movi…" at bounding box center [469, 163] width 7 height 19
checkbox input "true"
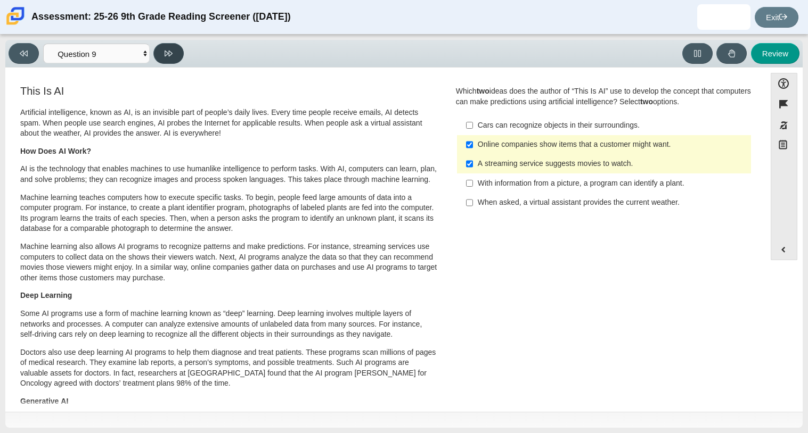
click at [168, 55] on icon at bounding box center [169, 54] width 8 height 8
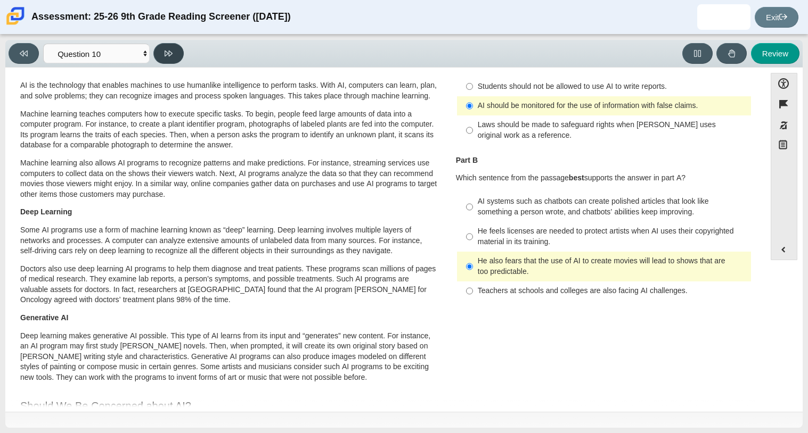
click at [168, 55] on icon at bounding box center [169, 54] width 8 height 8
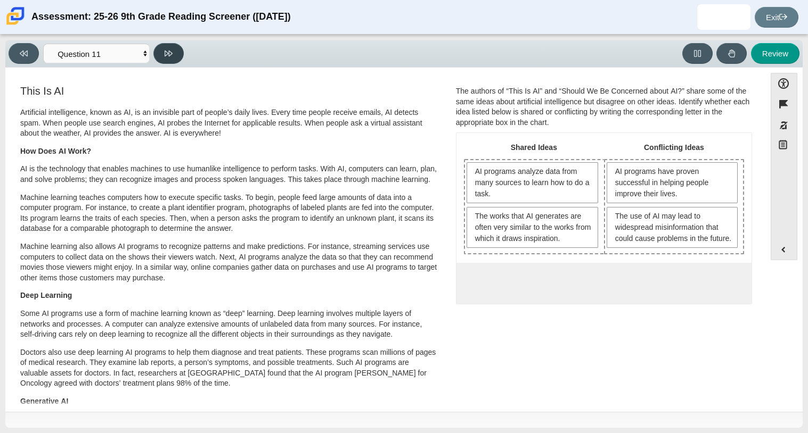
click at [177, 52] on button at bounding box center [168, 53] width 30 height 21
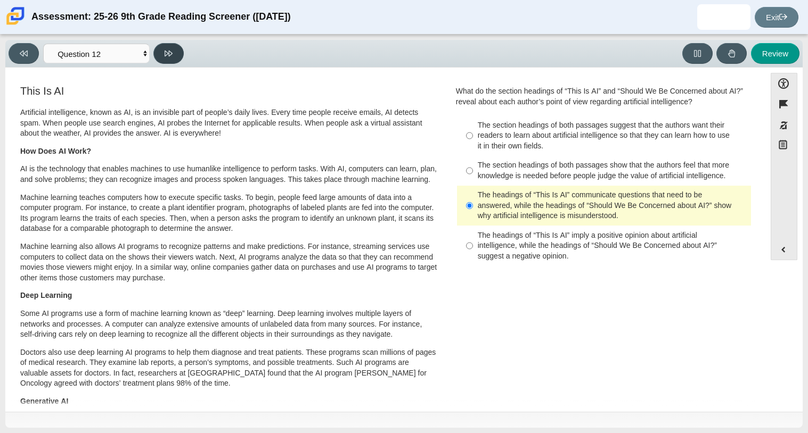
click at [177, 53] on button at bounding box center [168, 53] width 30 height 21
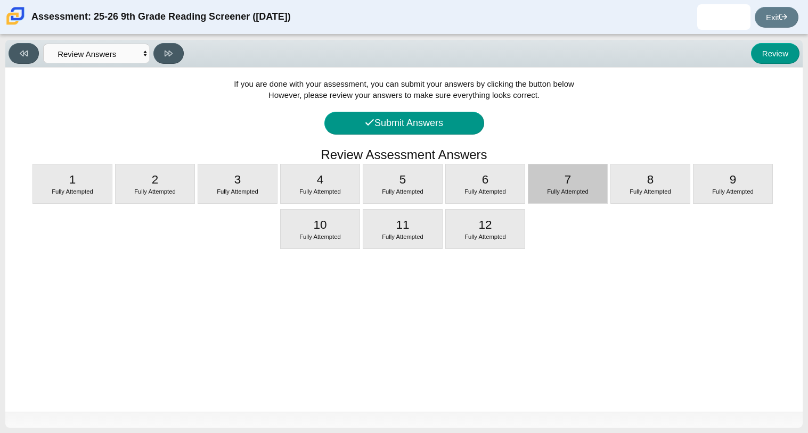
click at [565, 184] on span "7" at bounding box center [567, 179] width 7 height 13
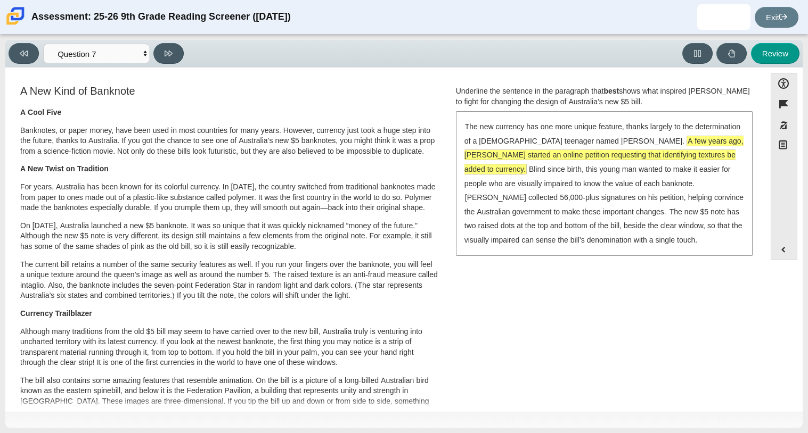
click at [114, 66] on div "Viewing Question 7 of 12 in Pacing Mode Questions Question 1 Question 2 Questio…" at bounding box center [403, 54] width 797 height 28
click at [120, 59] on select "Questions Question 1 Question 2 Question 3 Question 4 Question 5 Question 6 Que…" at bounding box center [96, 54] width 107 height 20
click at [43, 44] on select "Questions Question 1 Question 2 Question 3 Question 4 Question 5 Question 6 Que…" at bounding box center [96, 54] width 107 height 20
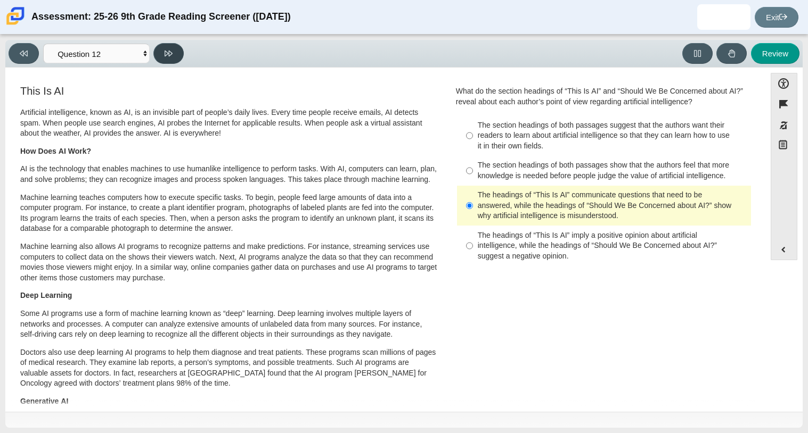
click at [166, 46] on button at bounding box center [168, 53] width 30 height 21
select select "review"
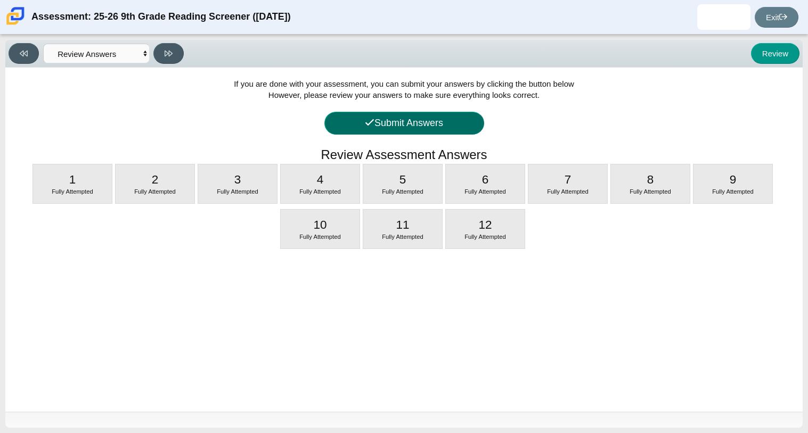
click at [462, 120] on button "Submit Answers" at bounding box center [404, 123] width 160 height 23
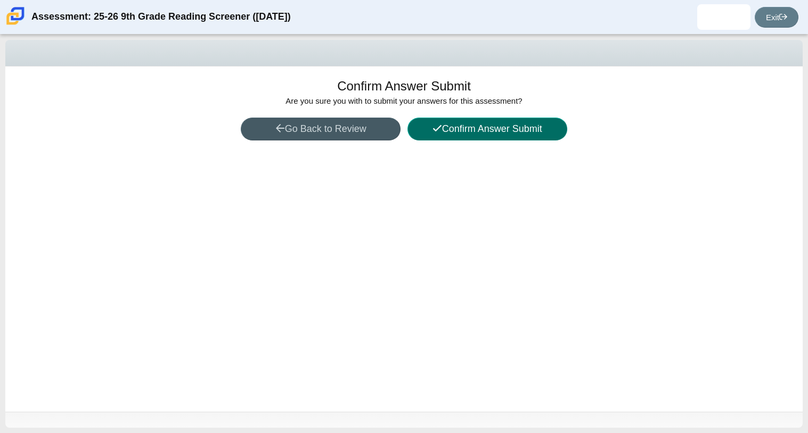
click at [482, 134] on button "Confirm Answer Submit" at bounding box center [487, 129] width 160 height 23
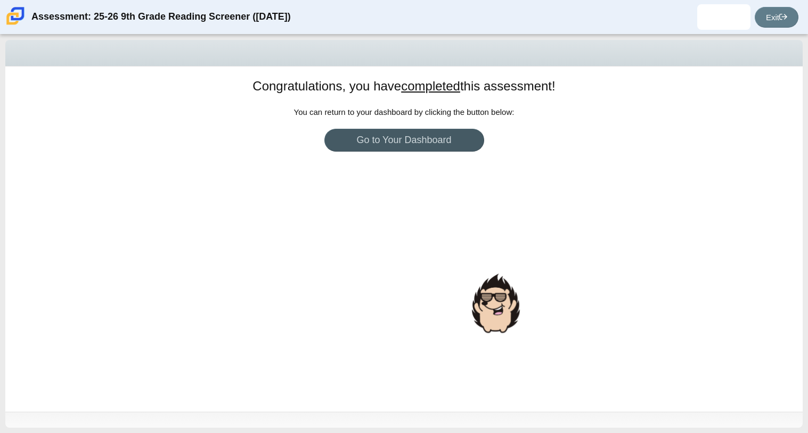
click at [472, 307] on div "Congratulations, you have completed this assessment! You can return to your das…" at bounding box center [403, 240] width 797 height 346
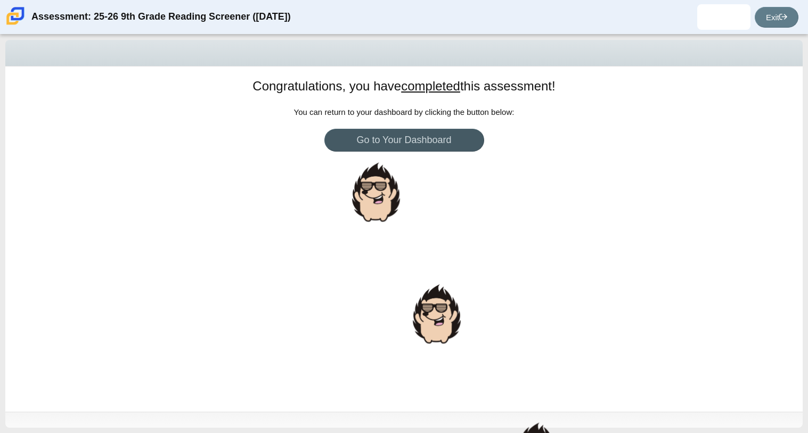
click at [412, 325] on div at bounding box center [436, 314] width 53 height 65
